Goal: Information Seeking & Learning: Learn about a topic

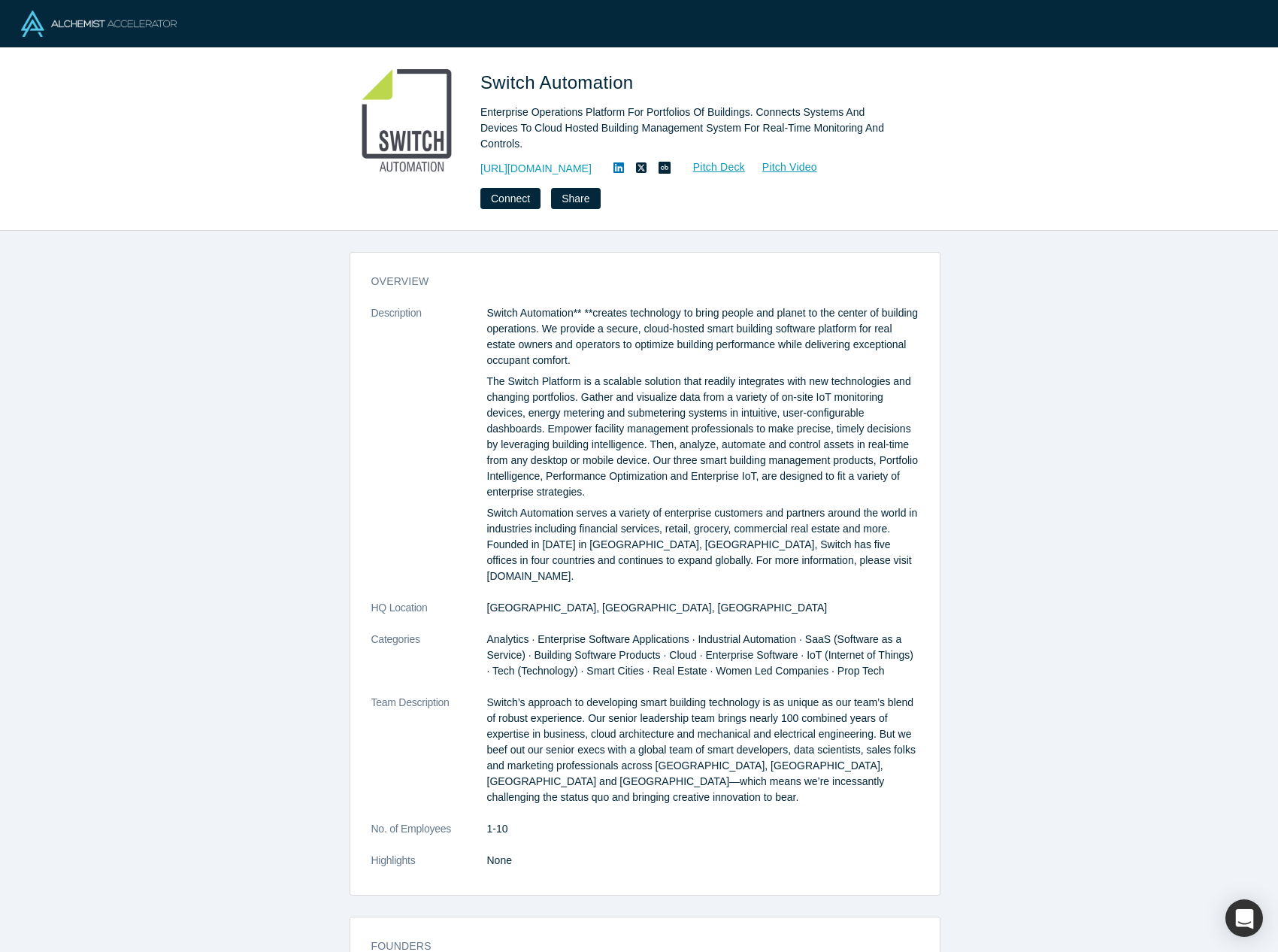
drag, startPoint x: 745, startPoint y: 69, endPoint x: 727, endPoint y: 74, distance: 18.7
click at [745, 69] on h1 "Switch Automation" at bounding box center [691, 82] width 421 height 27
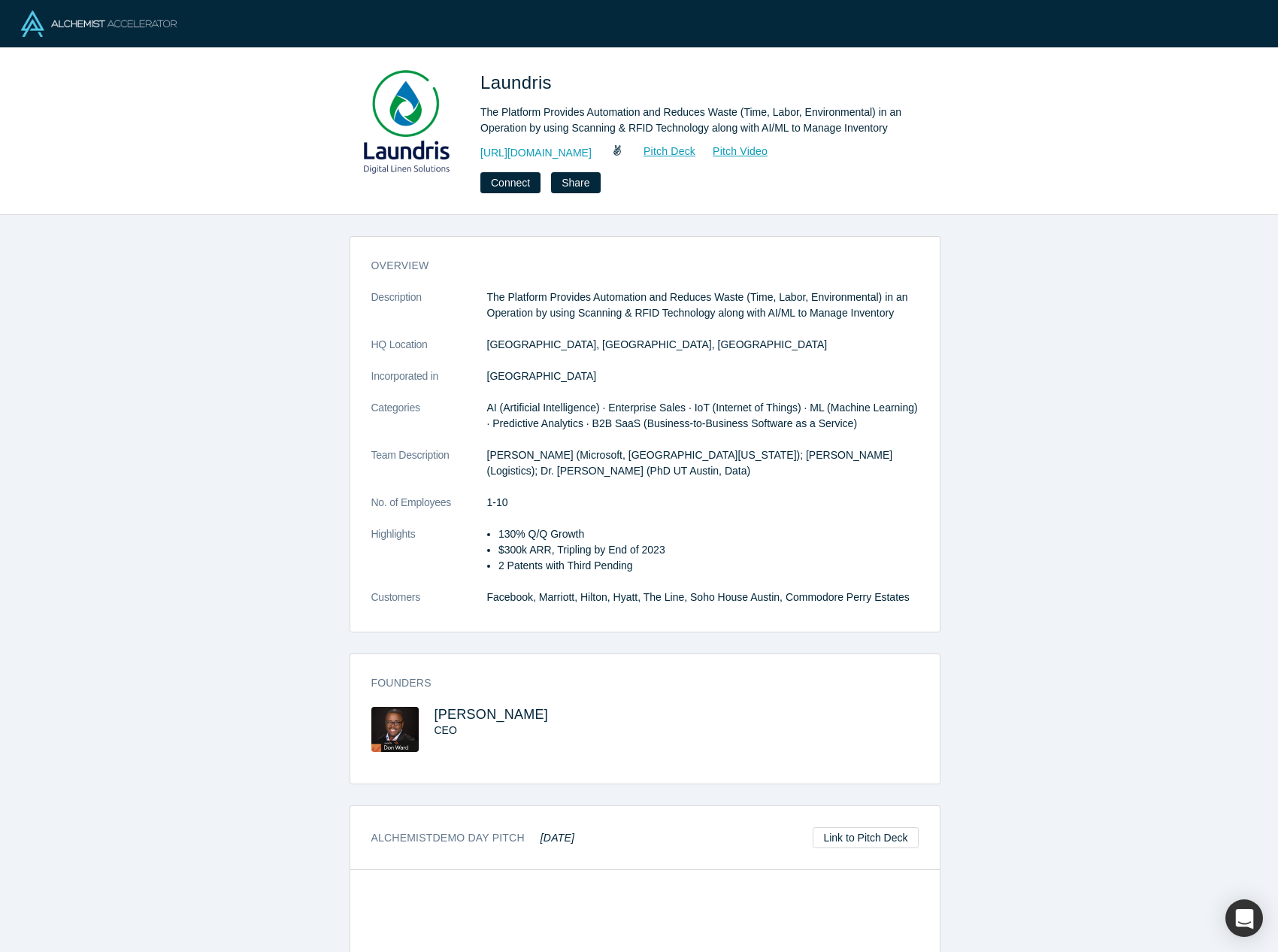
drag, startPoint x: 232, startPoint y: 87, endPoint x: 214, endPoint y: 67, distance: 26.9
click at [232, 87] on div "Laundris The Platform Provides Automation and Reduces Waste (Time, Labor, Envir…" at bounding box center [639, 131] width 1278 height 167
